Goal: Task Accomplishment & Management: Use online tool/utility

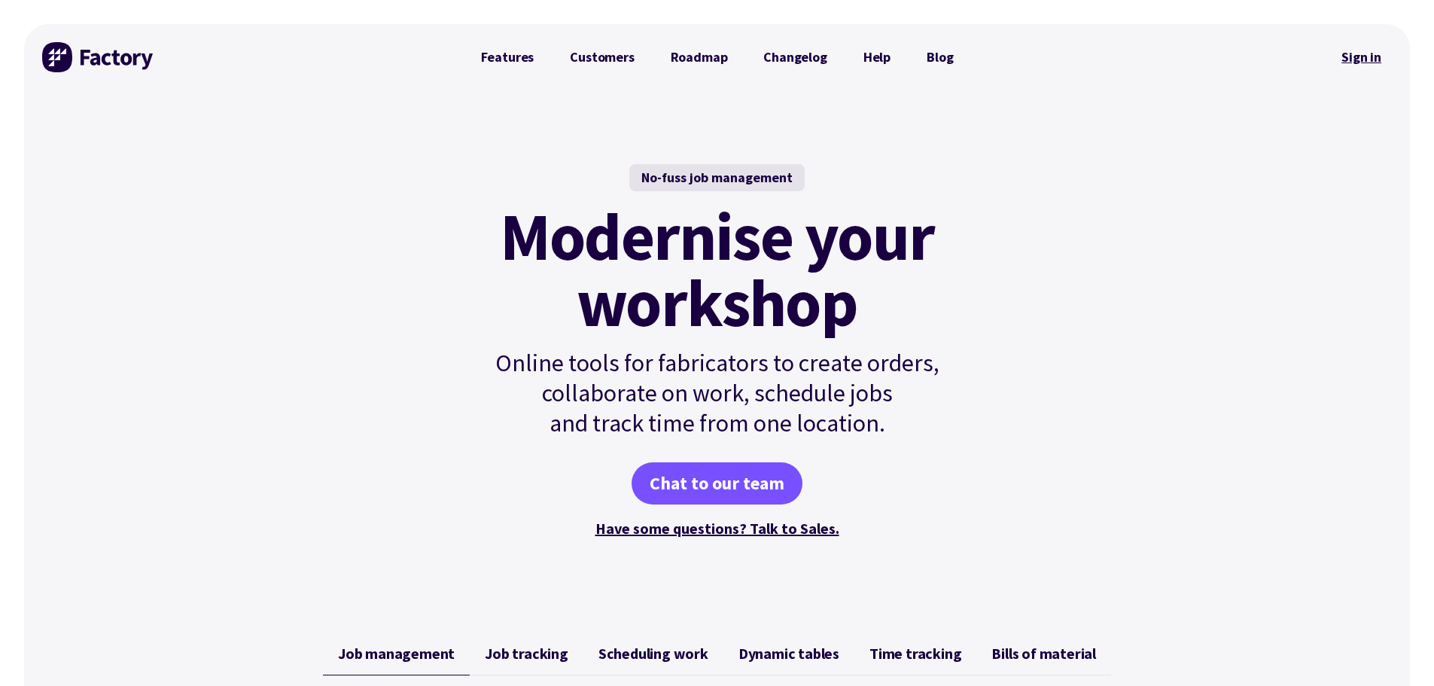
click at [1351, 57] on link "Sign in" at bounding box center [1361, 57] width 61 height 35
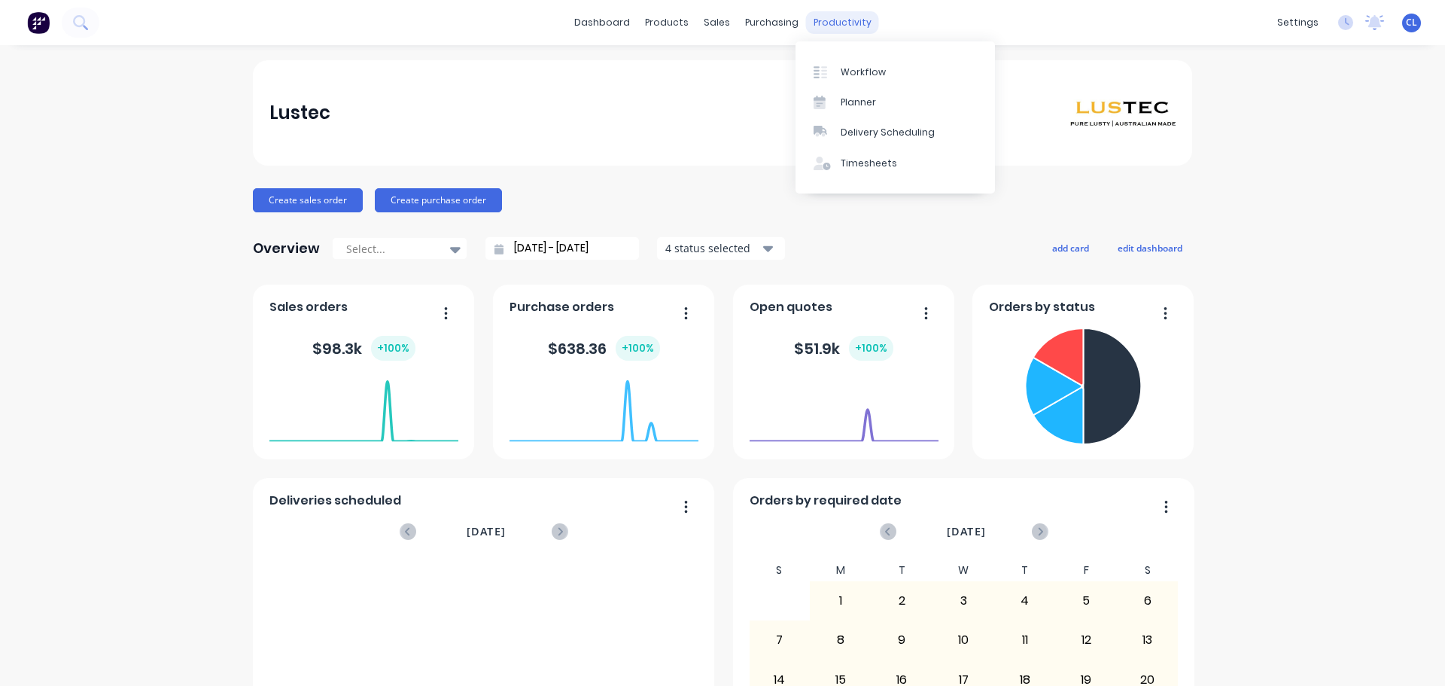
click at [825, 23] on div "productivity" at bounding box center [842, 22] width 73 height 23
click at [871, 171] on link "Timesheets" at bounding box center [896, 163] width 200 height 30
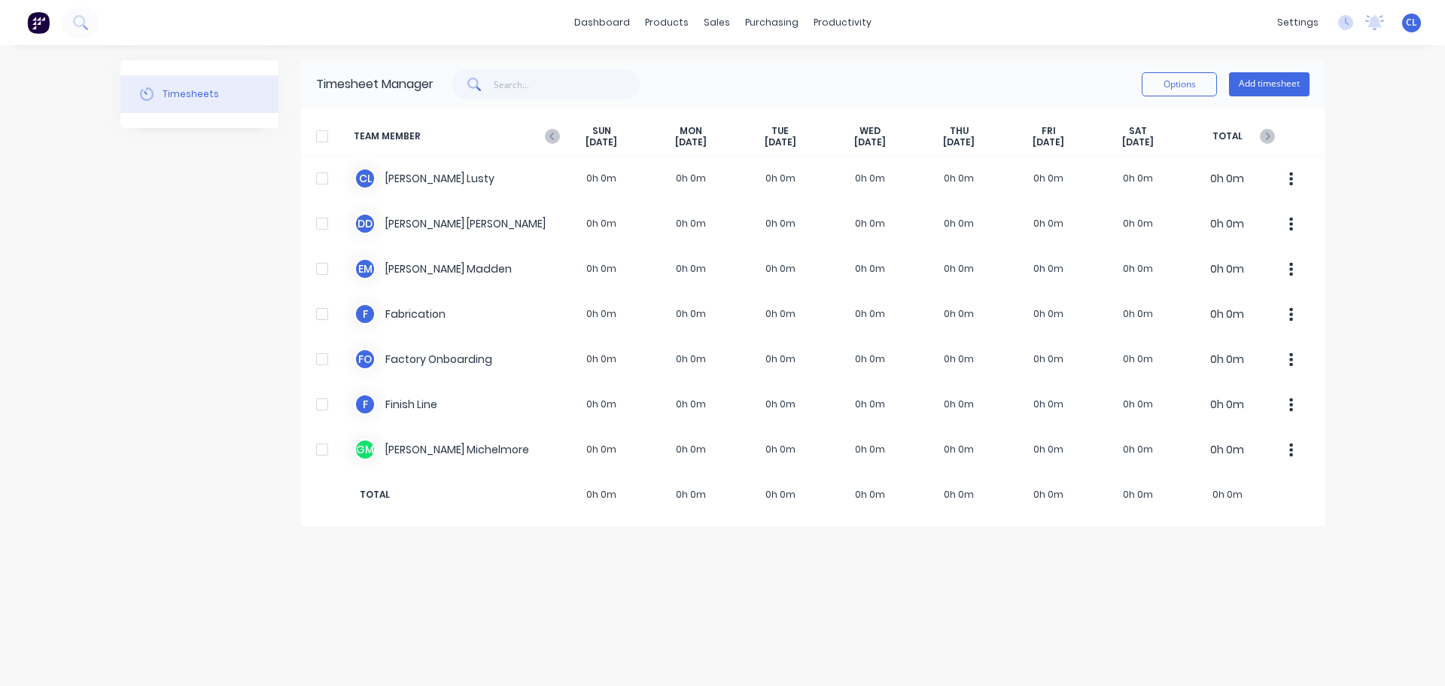
click at [209, 94] on div "Timesheets" at bounding box center [191, 94] width 56 height 14
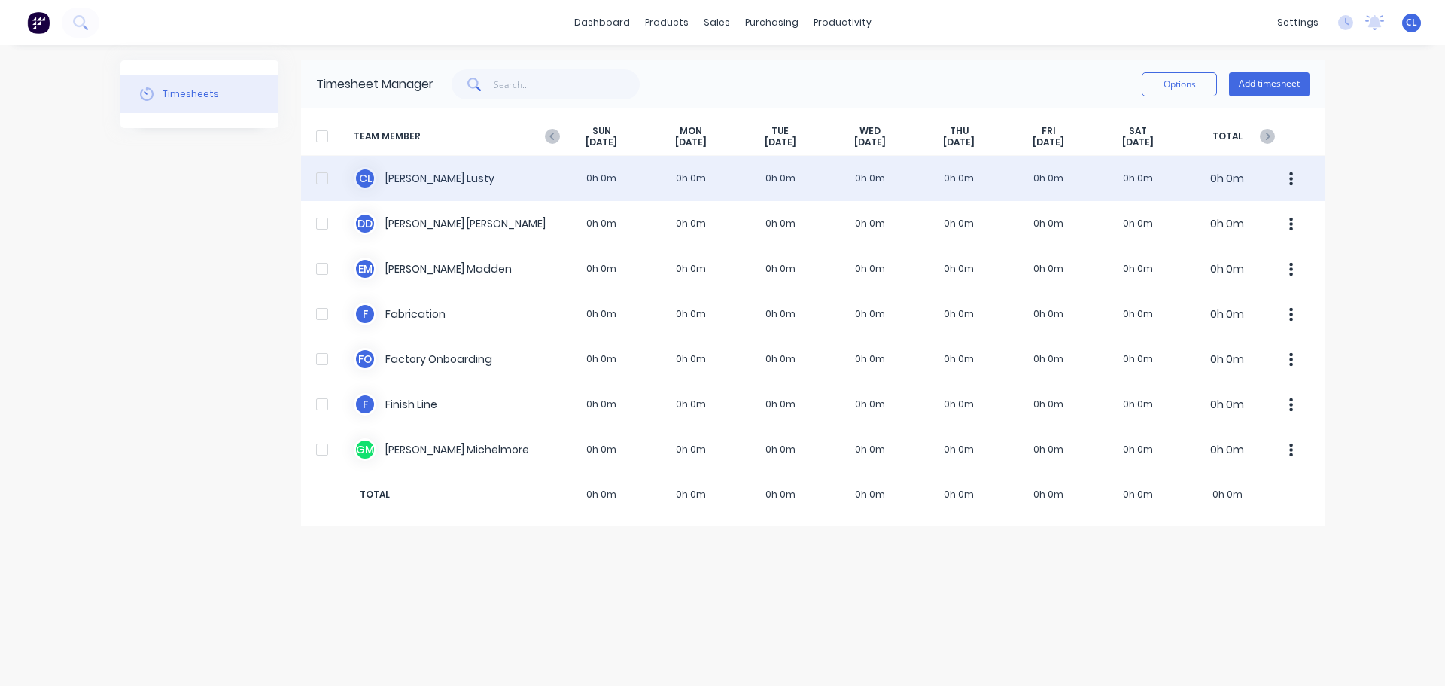
click at [1288, 176] on button "button" at bounding box center [1292, 178] width 32 height 30
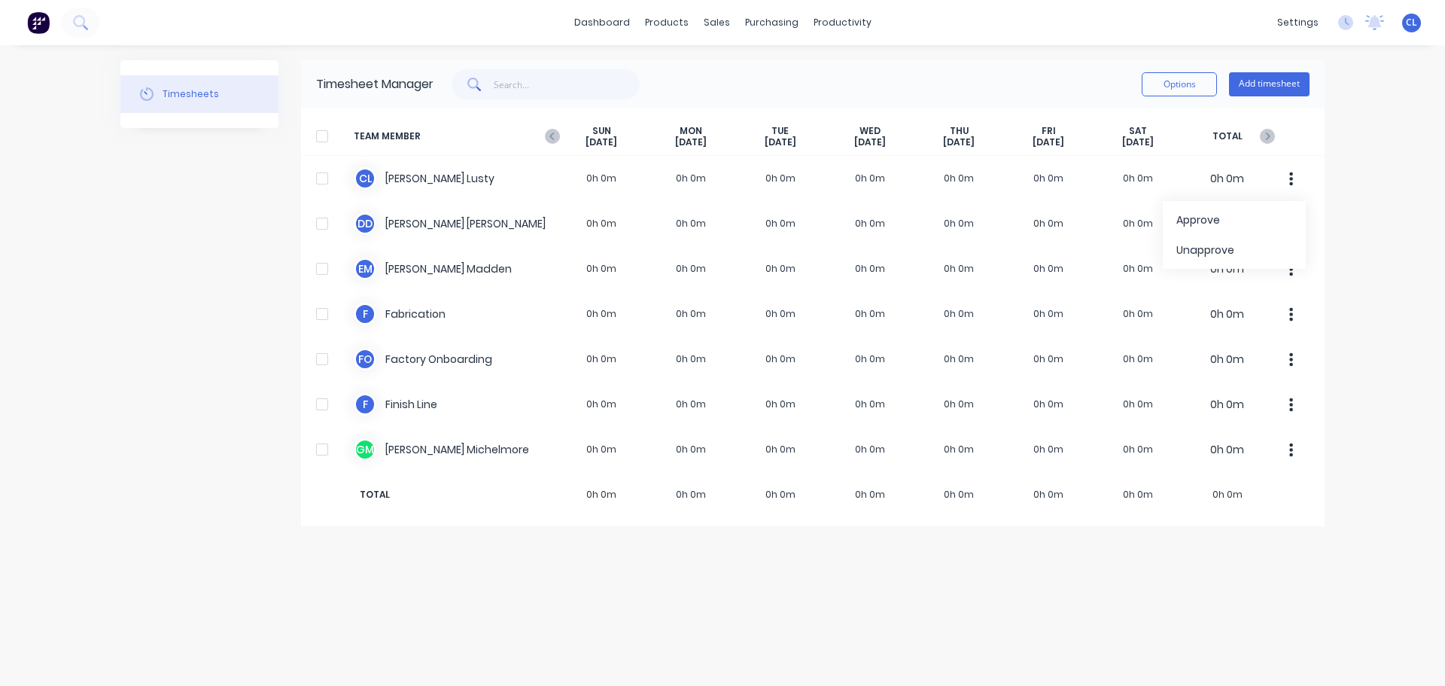
click at [1445, 230] on div "dashboard products sales purchasing productivity dashboard products Product Cat…" at bounding box center [722, 343] width 1445 height 686
click at [1190, 78] on button "Options" at bounding box center [1179, 84] width 75 height 24
click at [1072, 79] on div "Options Add timesheet" at bounding box center [872, 84] width 876 height 30
